Goal: Task Accomplishment & Management: Complete application form

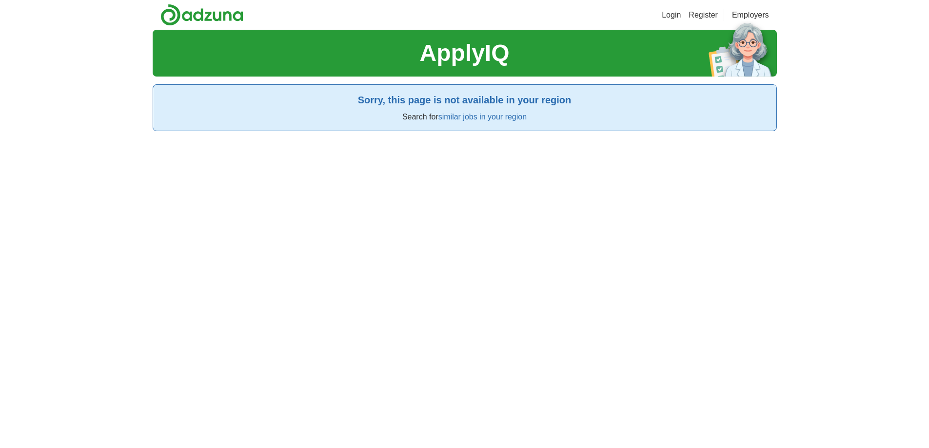
click at [495, 118] on link "similar jobs in your region" at bounding box center [482, 117] width 88 height 8
click at [397, 96] on h2 "Sorry, this page is not available in your region" at bounding box center [465, 100] width 608 height 15
